Goal: Book appointment/travel/reservation

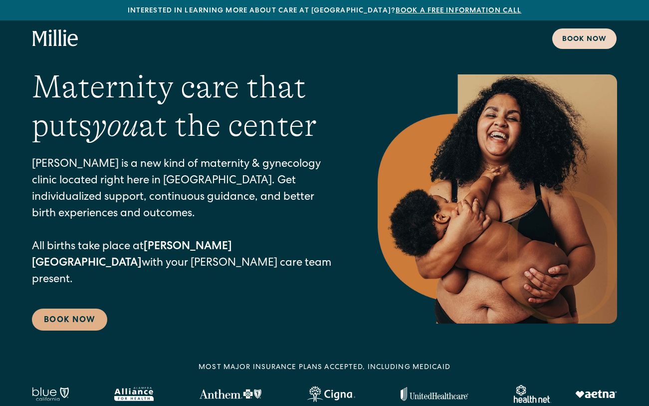
click at [594, 35] on div "Book now" at bounding box center [584, 39] width 44 height 10
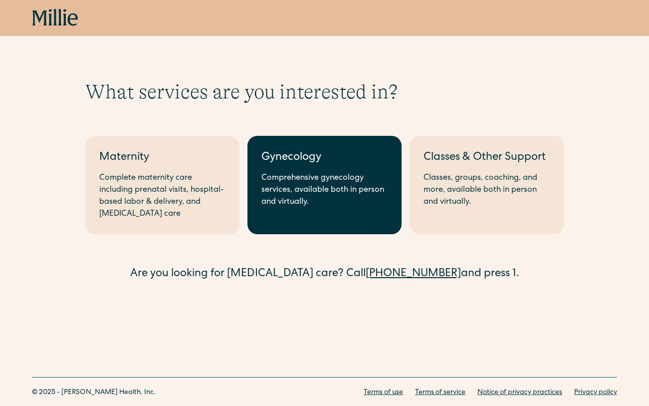
click at [333, 184] on div "Comprehensive gynecology services, available both in person and virtually." at bounding box center [324, 190] width 126 height 36
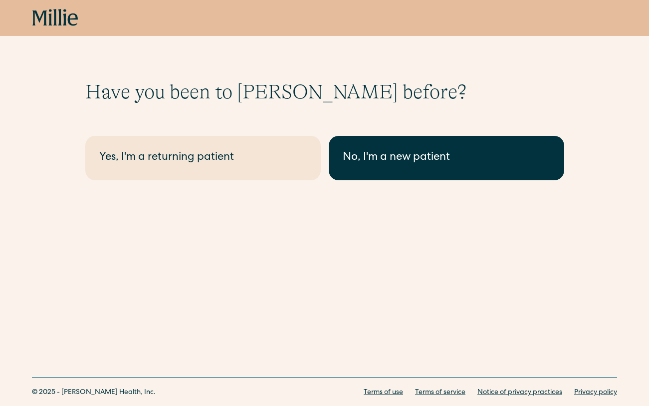
click at [386, 143] on link "No, I'm a new patient" at bounding box center [447, 158] width 236 height 44
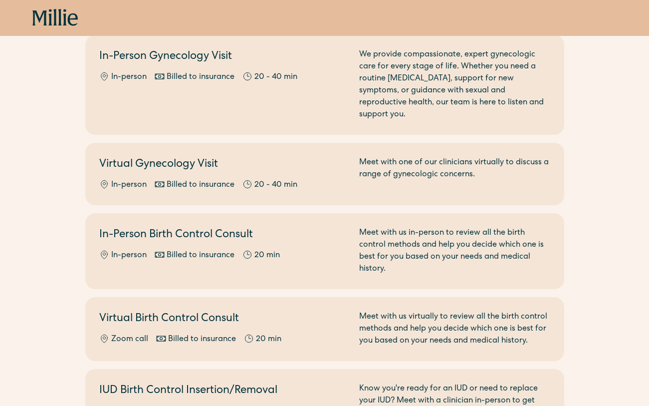
scroll to position [219, 0]
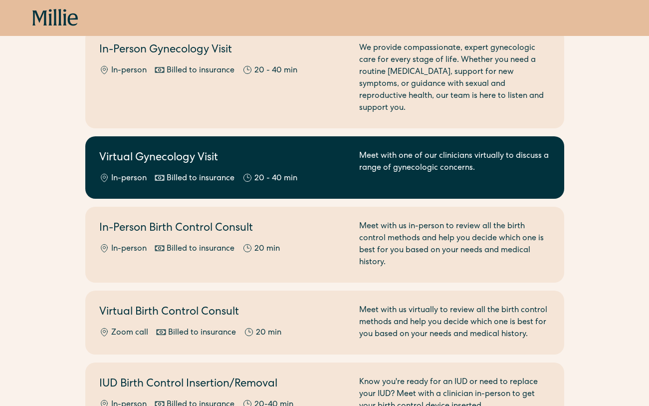
click at [363, 162] on div "Meet with one of our clinicians virtually to discuss a range of gynecologic con…" at bounding box center [454, 167] width 191 height 34
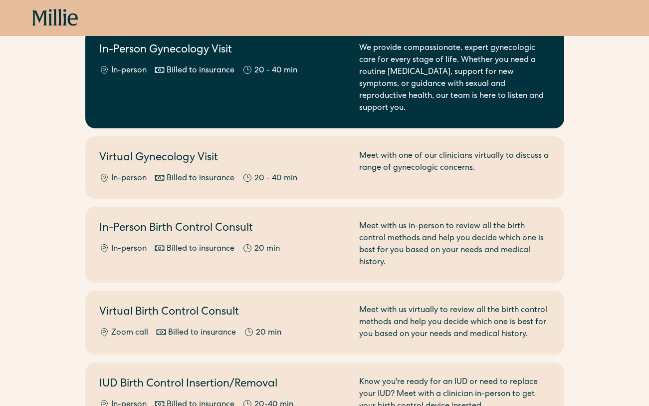
click at [334, 60] on div "In-Person Gynecology Visit In-person Billed to insurance 20 - 40 min" at bounding box center [223, 78] width 248 height 72
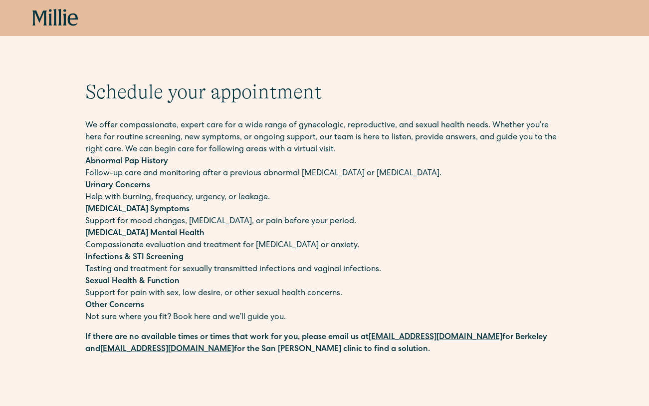
click at [129, 192] on p "Urinary Concerns Help with burning, frequency, urgency, or leakage." at bounding box center [324, 192] width 479 height 24
click at [528, 199] on p "Urinary Concerns Help with burning, frequency, urgency, or leakage." at bounding box center [324, 192] width 479 height 24
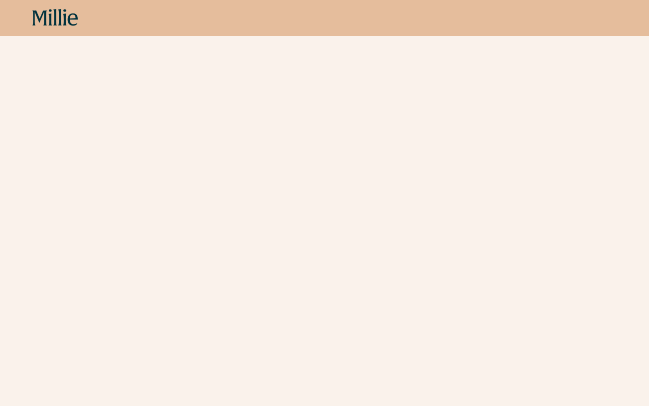
scroll to position [403, 0]
